Goal: Transaction & Acquisition: Purchase product/service

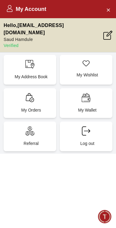
click at [91, 223] on div "My Account Hello , [EMAIL_ADDRESS][DOMAIN_NAME] Saud Hamdule Verified My Addres…" at bounding box center [58, 114] width 116 height 228
click at [27, 15] on div "My Account" at bounding box center [58, 9] width 116 height 18
click at [32, 5] on h2 "My Account" at bounding box center [26, 9] width 40 height 8
click at [110, 14] on button "Close Account" at bounding box center [109, 10] width 10 height 10
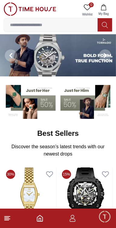
click at [71, 24] on input at bounding box center [51, 25] width 94 height 12
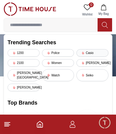
click at [94, 52] on div "Casio" at bounding box center [93, 53] width 32 height 8
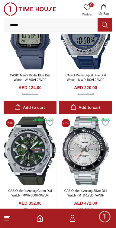
scroll to position [679, 0]
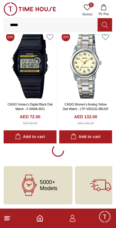
scroll to position [1071, 0]
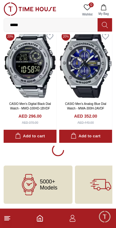
scroll to position [3380, 0]
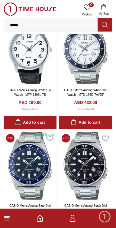
scroll to position [5347, 0]
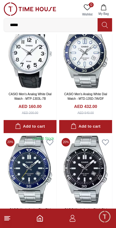
click at [7, 220] on line at bounding box center [7, 220] width 4 height 0
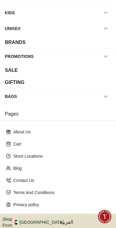
scroll to position [70, 0]
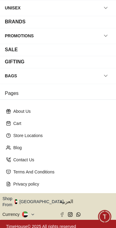
click at [37, 201] on button "Shop From [GEOGRAPHIC_DATA]" at bounding box center [35, 201] width 66 height 12
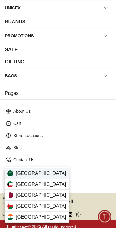
click at [50, 172] on div "[GEOGRAPHIC_DATA]" at bounding box center [37, 173] width 64 height 11
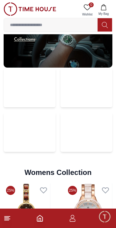
scroll to position [1166, 0]
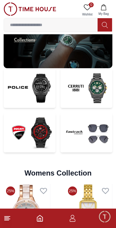
click at [72, 142] on img at bounding box center [87, 133] width 52 height 40
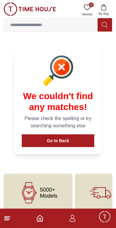
scroll to position [210, 0]
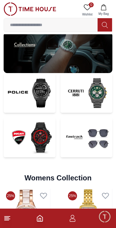
scroll to position [1161, 0]
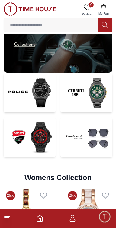
click at [36, 94] on img at bounding box center [30, 93] width 52 height 40
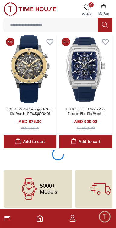
scroll to position [1206, 0]
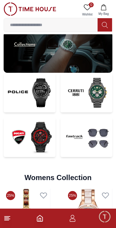
scroll to position [1257, 0]
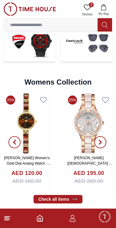
click at [9, 218] on icon at bounding box center [7, 217] width 7 height 7
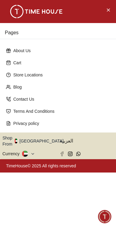
click at [31, 135] on button "Shop From [GEOGRAPHIC_DATA]" at bounding box center [35, 141] width 66 height 12
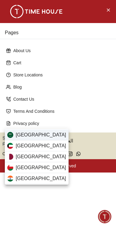
click at [28, 136] on span "[GEOGRAPHIC_DATA]" at bounding box center [41, 134] width 51 height 7
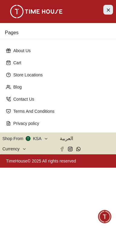
click at [109, 12] on icon "Close Menu" at bounding box center [108, 10] width 5 height 8
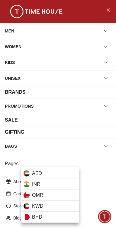
scroll to position [70, 0]
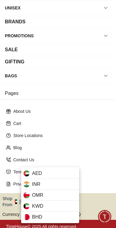
click at [14, 196] on div at bounding box center [58, 114] width 116 height 228
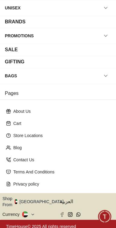
click at [31, 200] on button "Shop From [GEOGRAPHIC_DATA]" at bounding box center [35, 201] width 66 height 12
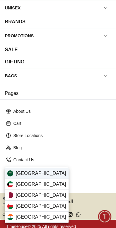
click at [25, 172] on span "[GEOGRAPHIC_DATA]" at bounding box center [41, 173] width 51 height 7
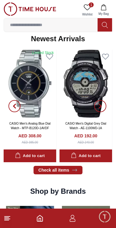
scroll to position [305, 0]
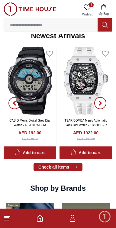
click at [10, 221] on icon at bounding box center [7, 217] width 7 height 7
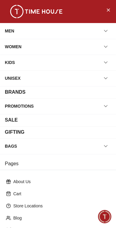
scroll to position [70, 0]
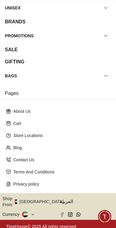
click at [40, 200] on button "Shop From [GEOGRAPHIC_DATA]" at bounding box center [35, 201] width 66 height 12
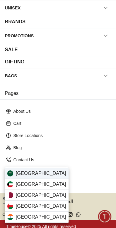
click at [51, 178] on div "[GEOGRAPHIC_DATA]" at bounding box center [37, 173] width 64 height 11
